Goal: Information Seeking & Learning: Learn about a topic

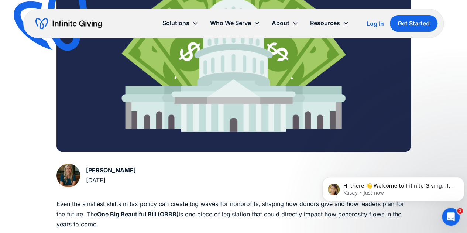
scroll to position [295, 0]
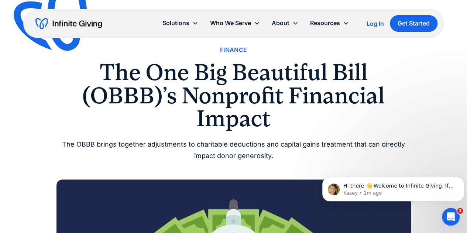
scroll to position [0, 0]
